Goal: Information Seeking & Learning: Understand process/instructions

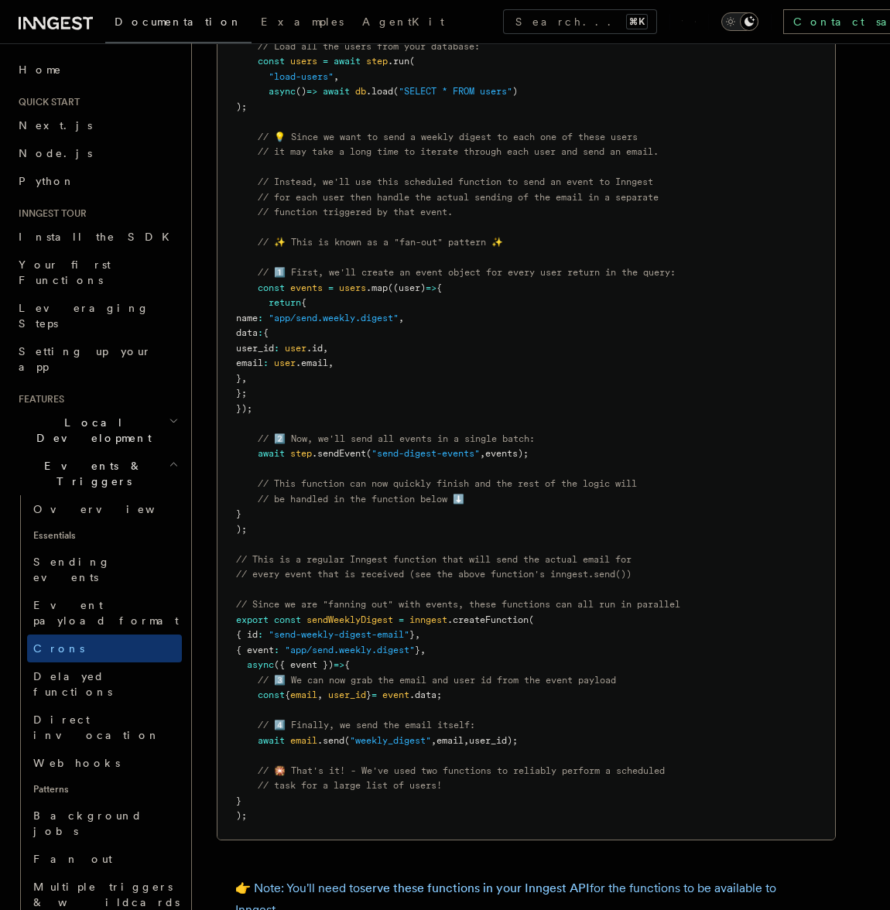
scroll to position [364, 0]
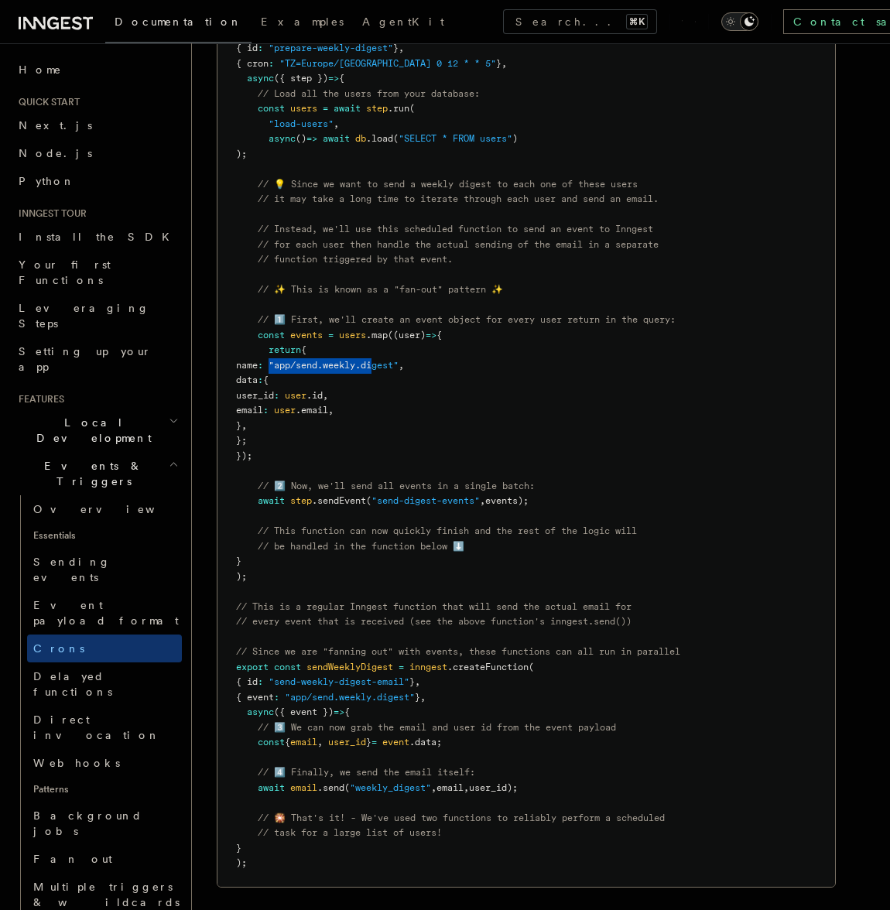
drag, startPoint x: 420, startPoint y: 362, endPoint x: 312, endPoint y: 358, distance: 107.7
click at [313, 360] on span "name : "app/send.weekly.digest" ," at bounding box center [320, 365] width 168 height 11
click at [269, 360] on span at bounding box center [265, 365] width 5 height 11
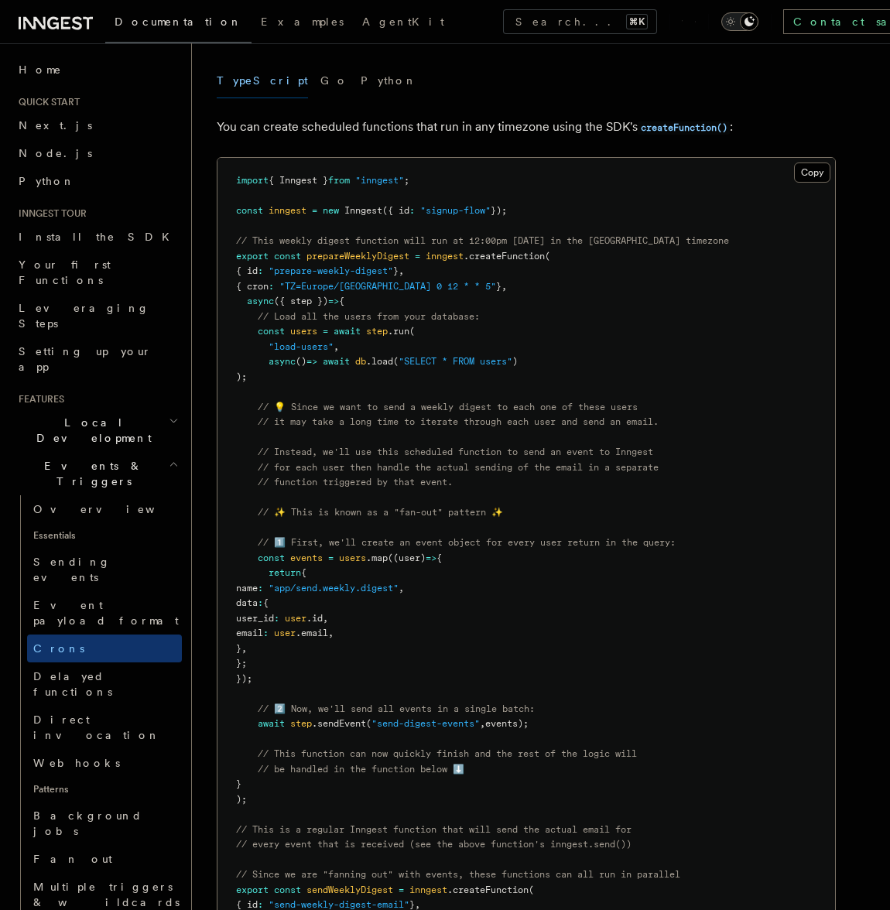
scroll to position [105, 0]
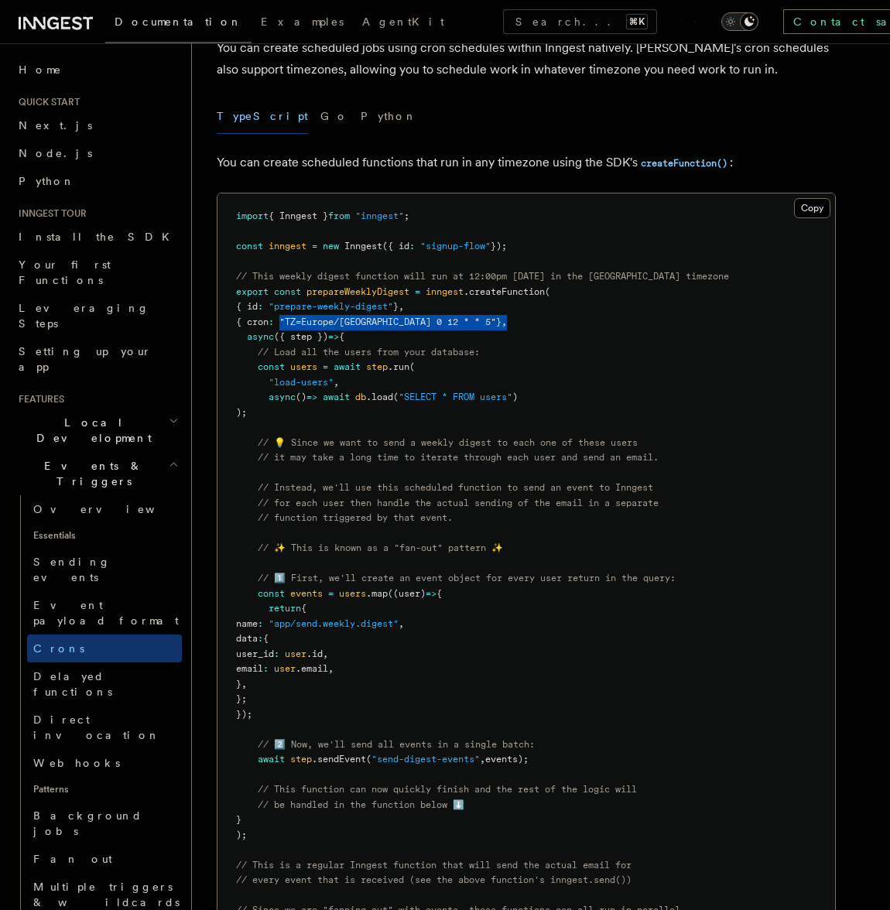
drag, startPoint x: 344, startPoint y: 321, endPoint x: 505, endPoint y: 321, distance: 161.0
click at [508, 321] on pre "import { Inngest } from "inngest" ; const inngest = new Inngest ({ id : "signup…" at bounding box center [527, 670] width 618 height 952
click at [429, 305] on pre "import { Inngest } from "inngest" ; const inngest = new Inngest ({ id : "signup…" at bounding box center [527, 670] width 618 height 952
drag, startPoint x: 429, startPoint y: 305, endPoint x: 483, endPoint y: 322, distance: 56.8
click at [483, 322] on pre "import { Inngest } from "inngest" ; const inngest = new Inngest ({ id : "signup…" at bounding box center [527, 670] width 618 height 952
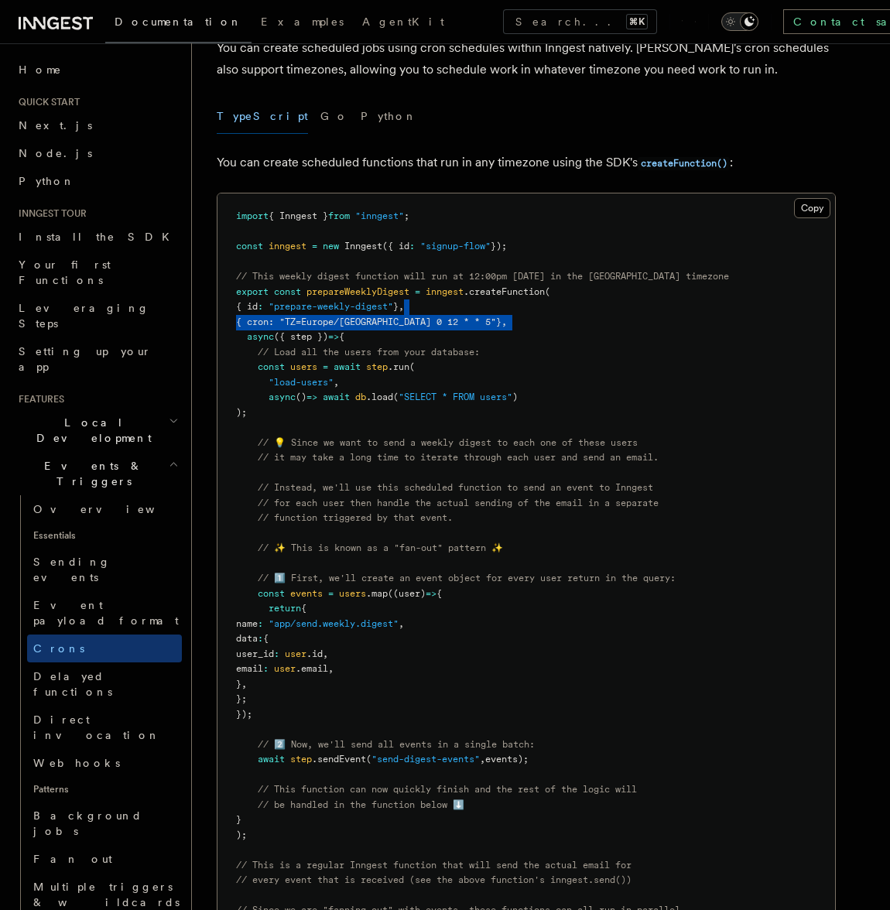
click at [482, 318] on pre "import { Inngest } from "inngest" ; const inngest = new Inngest ({ id : "signup…" at bounding box center [527, 670] width 618 height 952
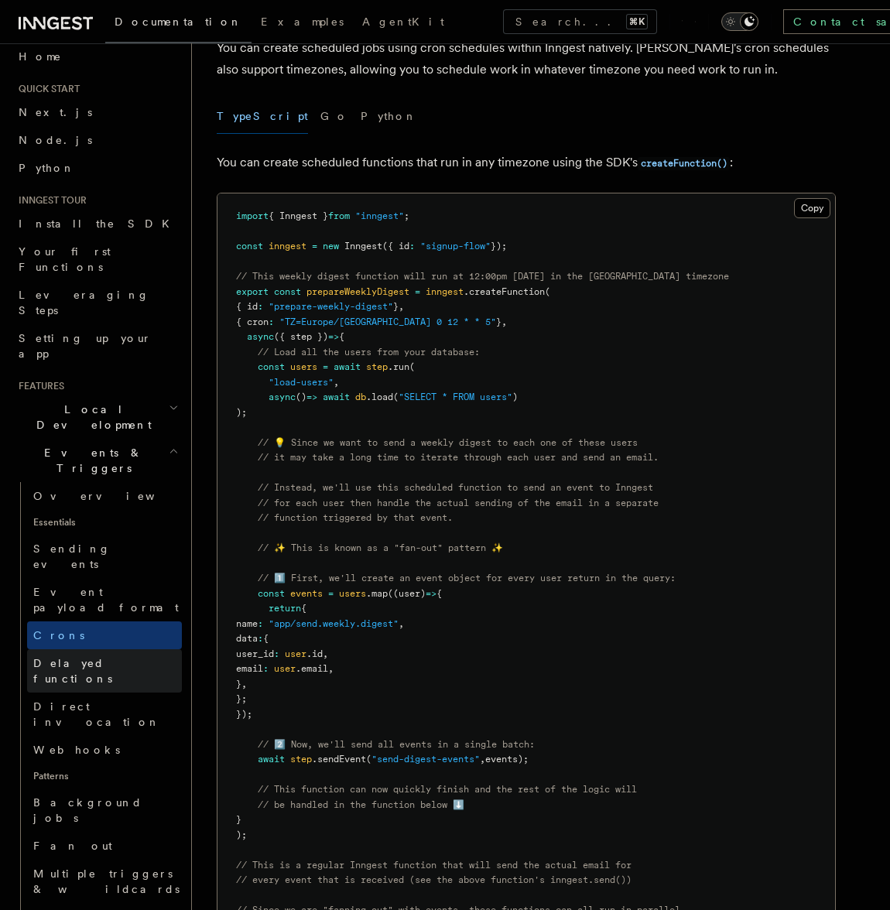
scroll to position [16, 0]
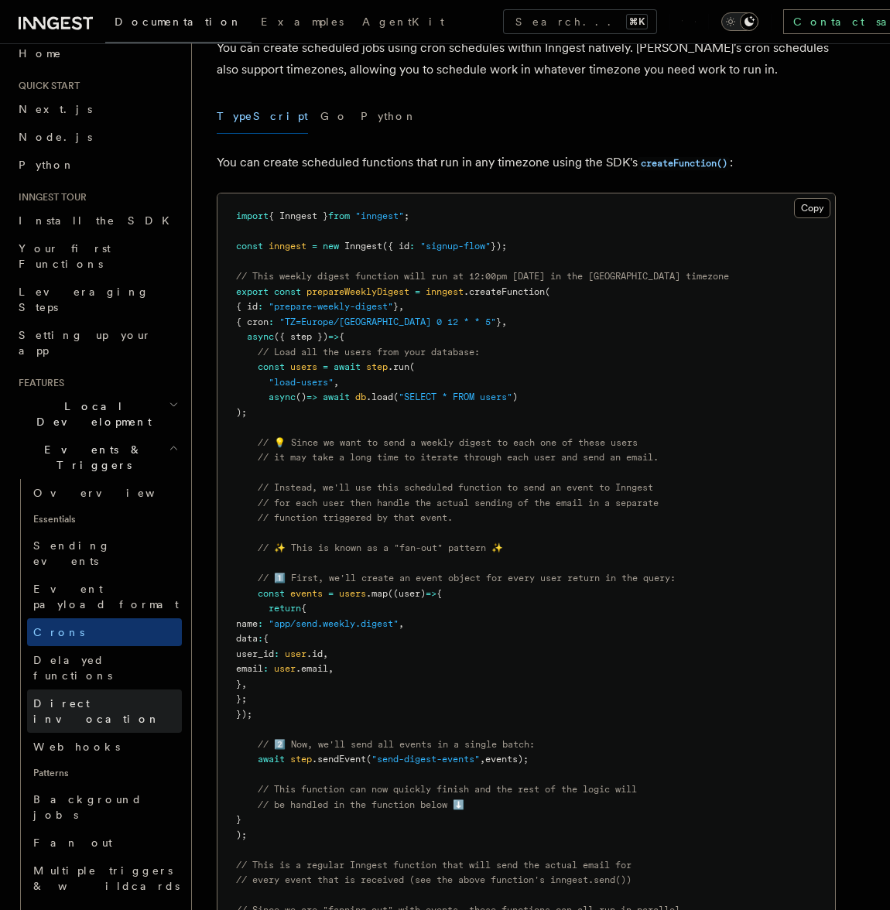
click at [87, 698] on span "Direct invocation" at bounding box center [96, 712] width 127 height 28
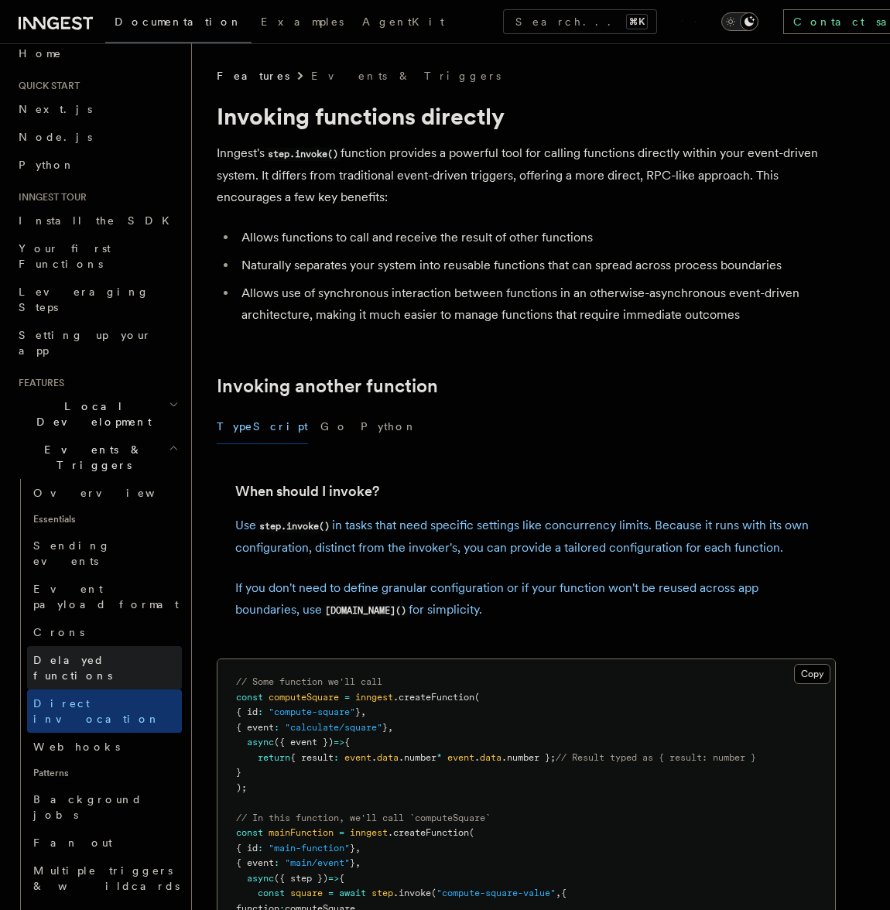
click at [92, 654] on span "Delayed functions" at bounding box center [72, 668] width 79 height 28
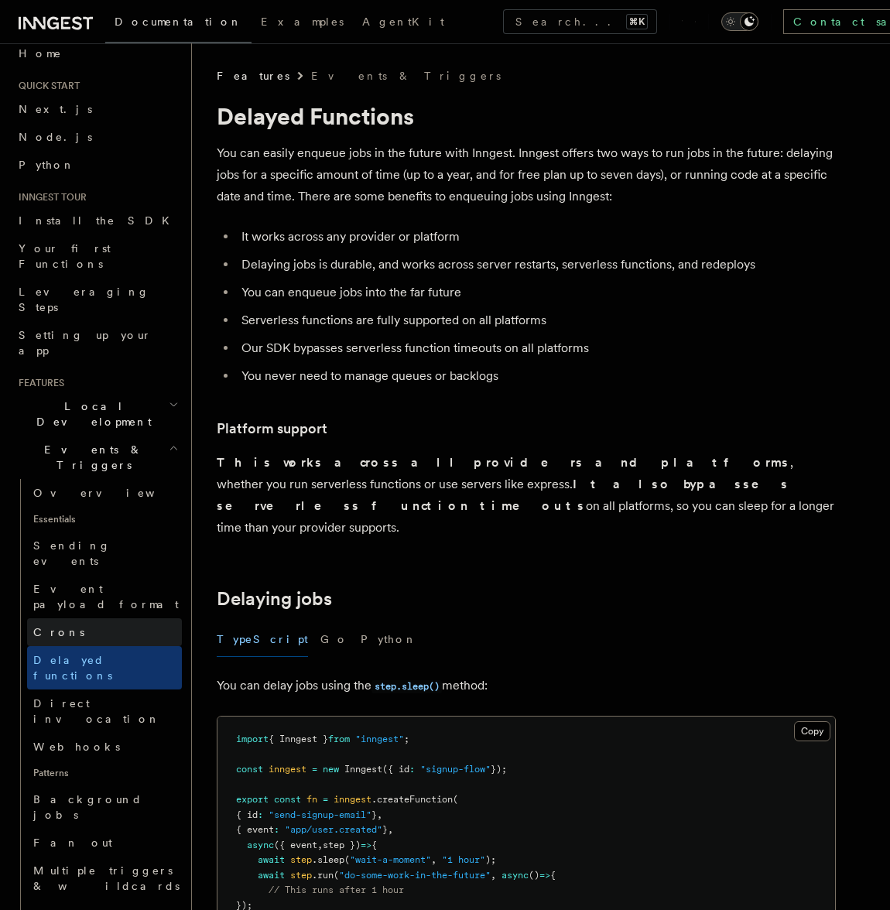
click at [89, 619] on link "Crons" at bounding box center [104, 633] width 155 height 28
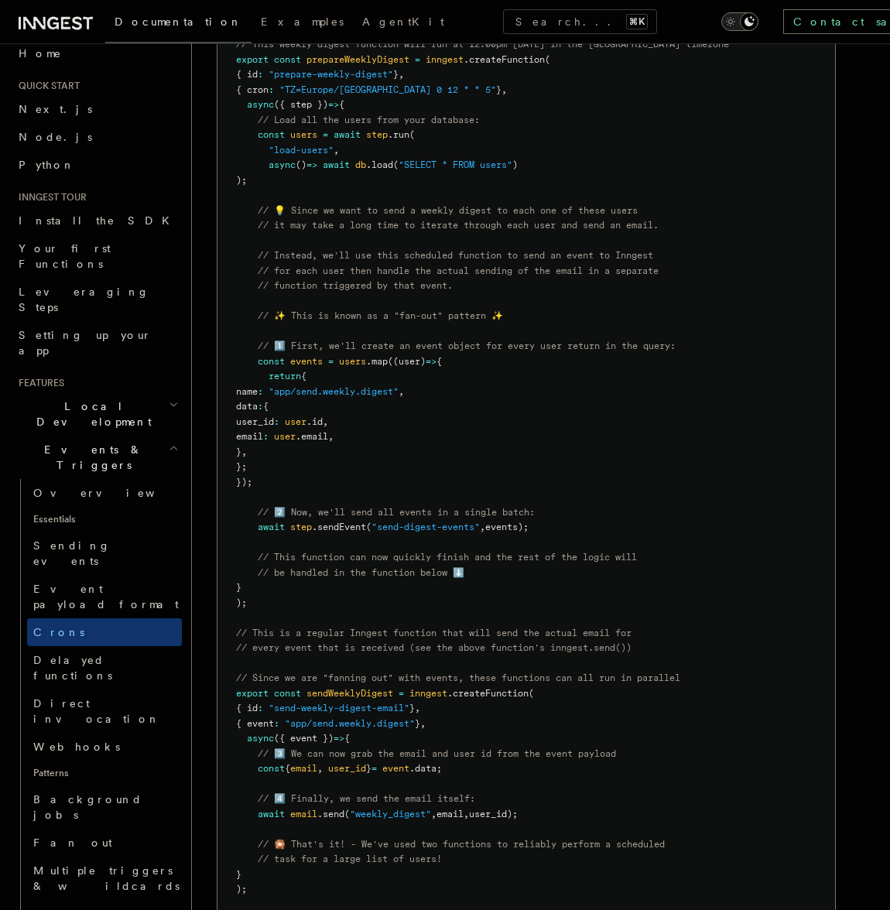
scroll to position [361, 0]
